Goal: Information Seeking & Learning: Learn about a topic

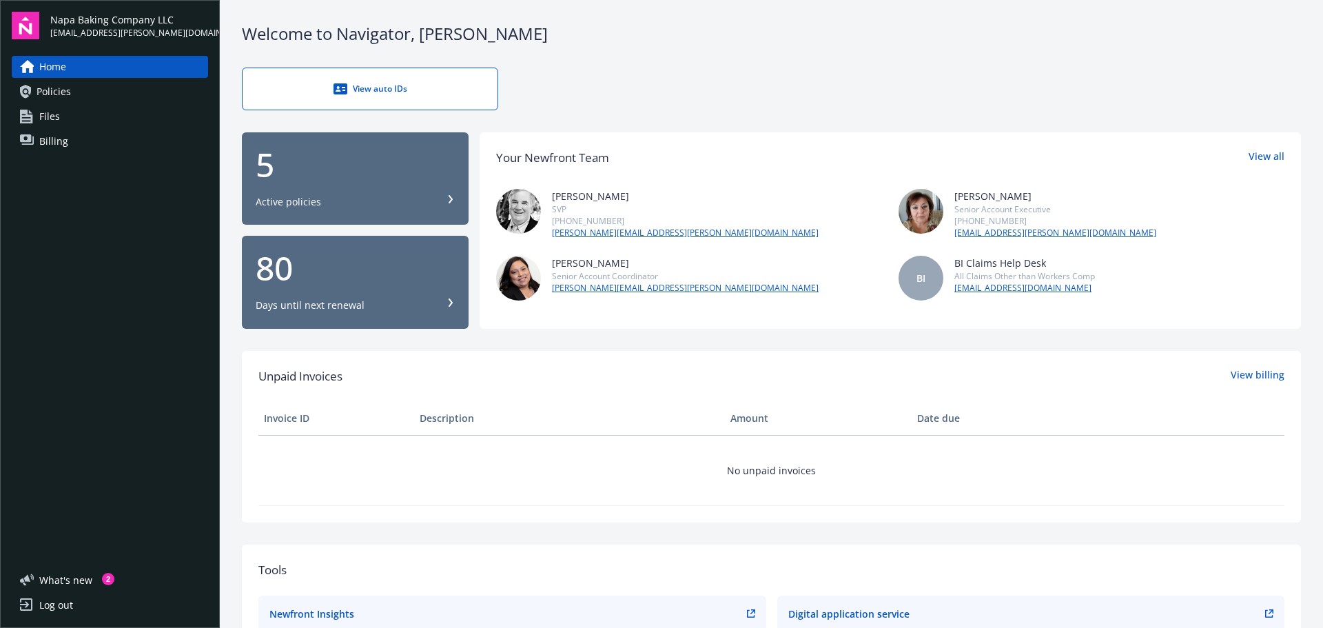
click at [86, 92] on link "Policies" at bounding box center [110, 92] width 196 height 22
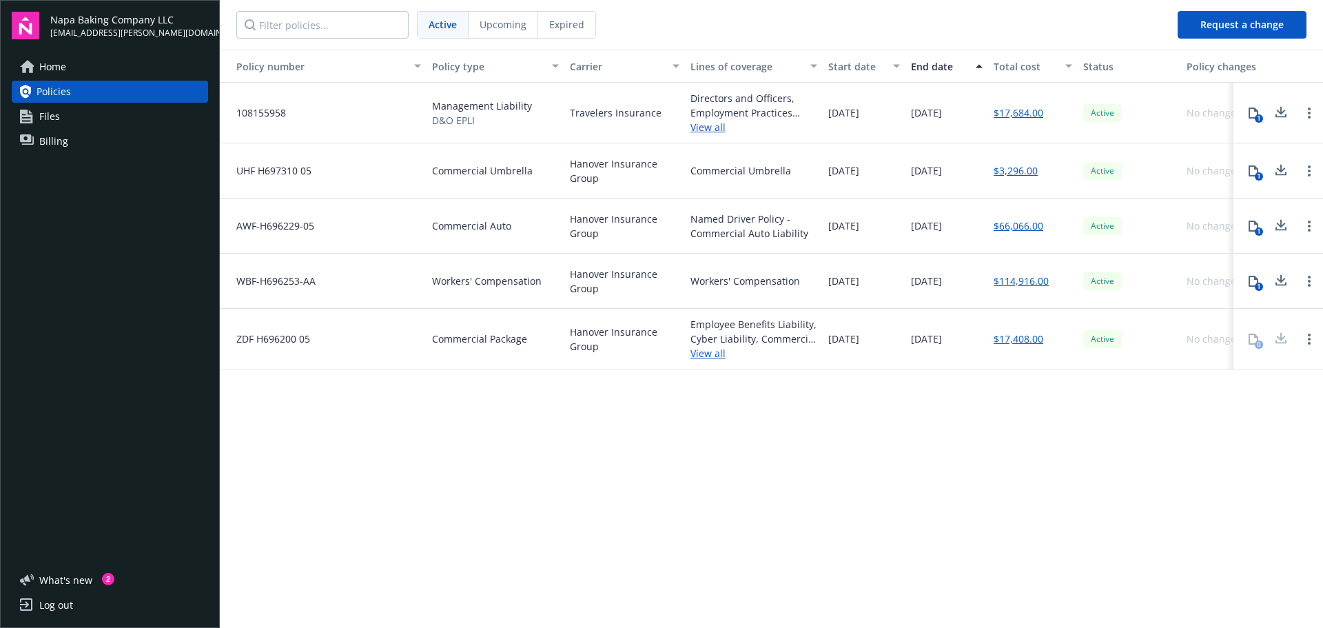
click at [713, 352] on link "View all" at bounding box center [753, 353] width 127 height 14
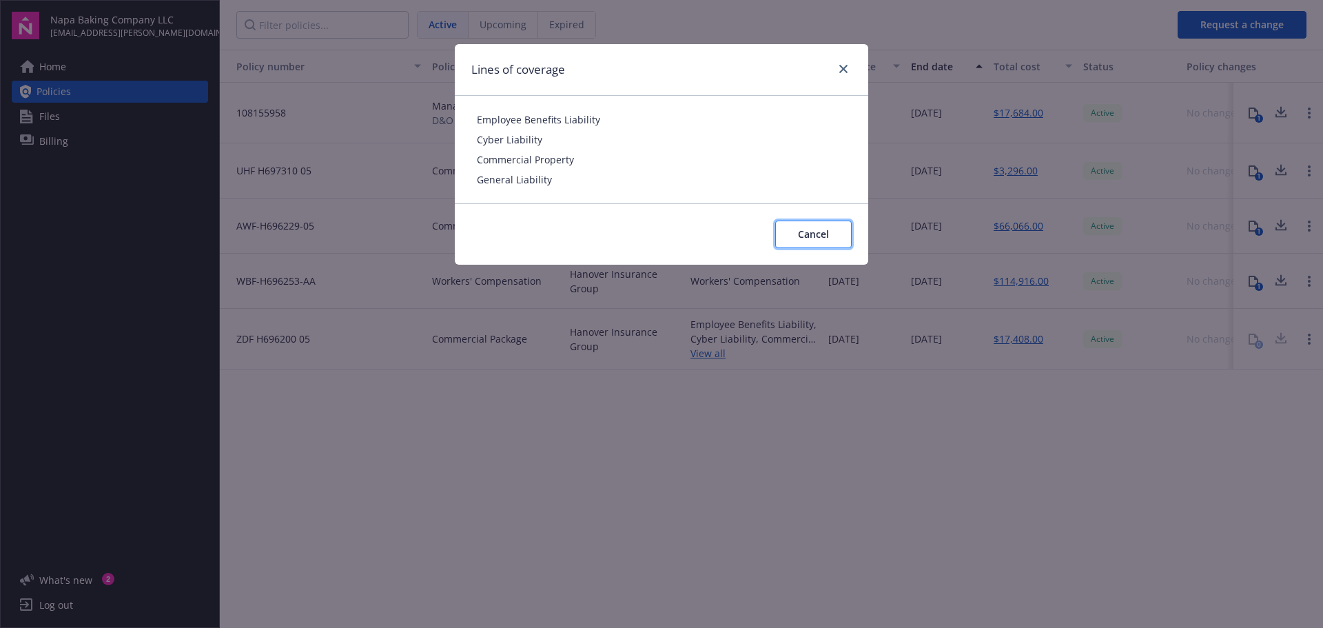
click at [817, 234] on span "Cancel" at bounding box center [813, 233] width 31 height 13
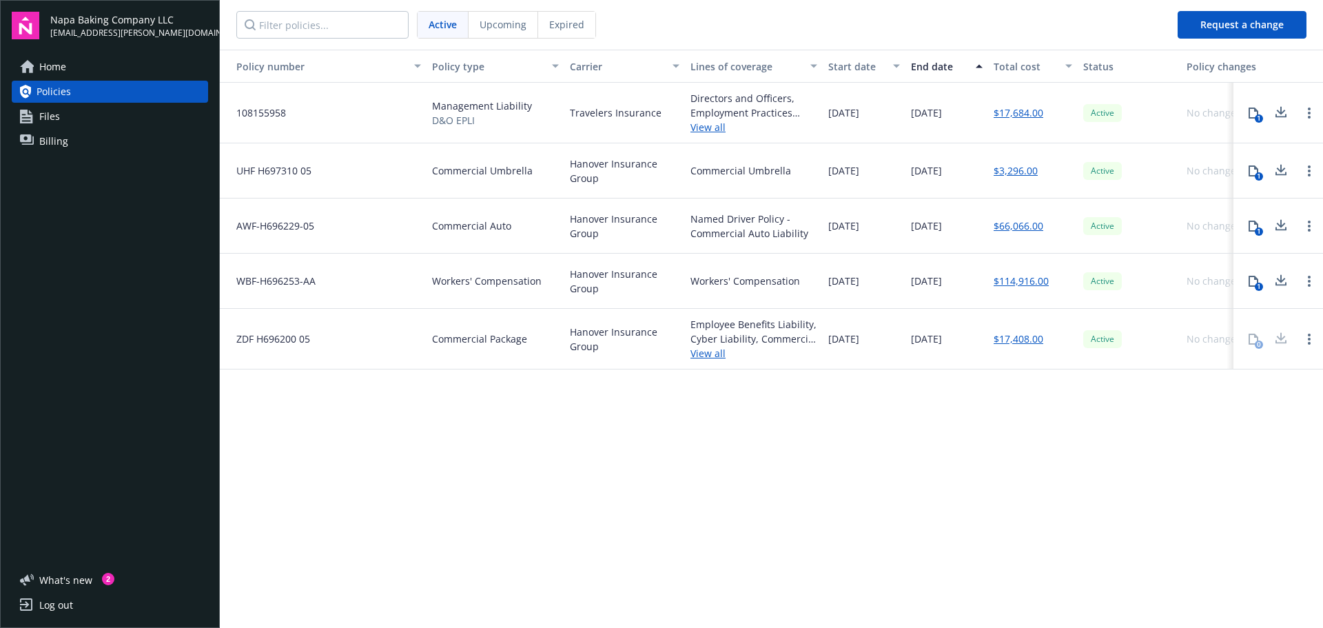
click at [699, 130] on link "View all" at bounding box center [753, 127] width 127 height 14
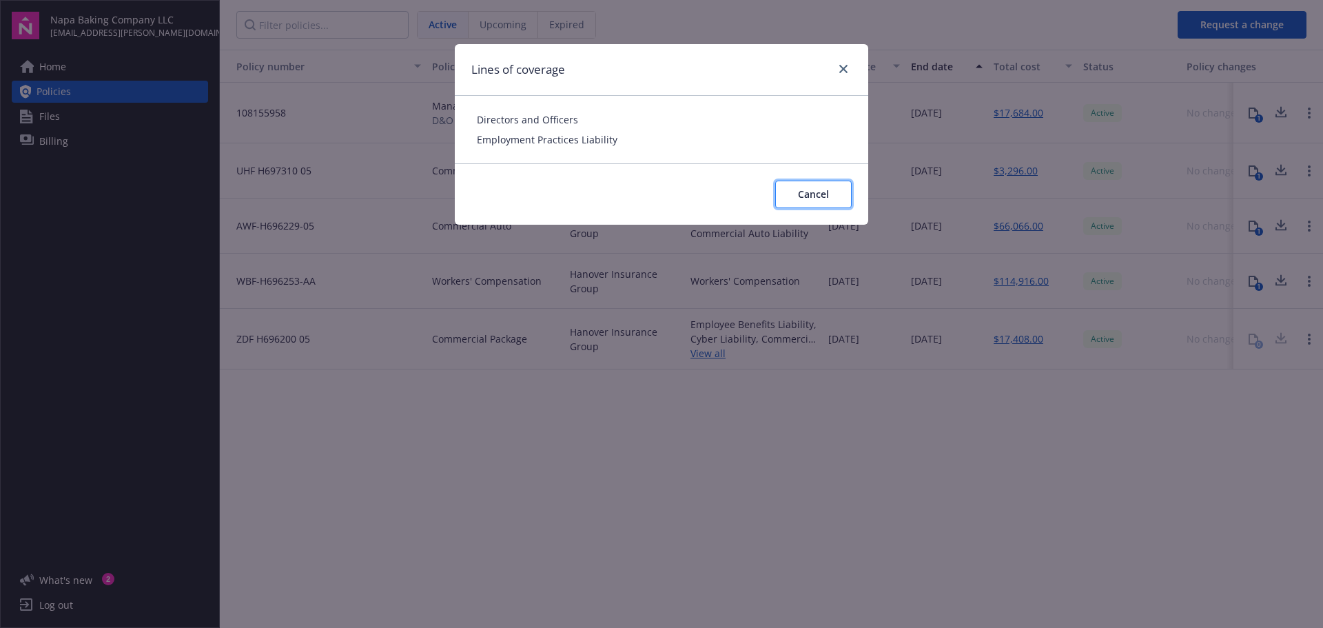
click at [820, 194] on span "Cancel" at bounding box center [813, 193] width 31 height 13
